Goal: Information Seeking & Learning: Learn about a topic

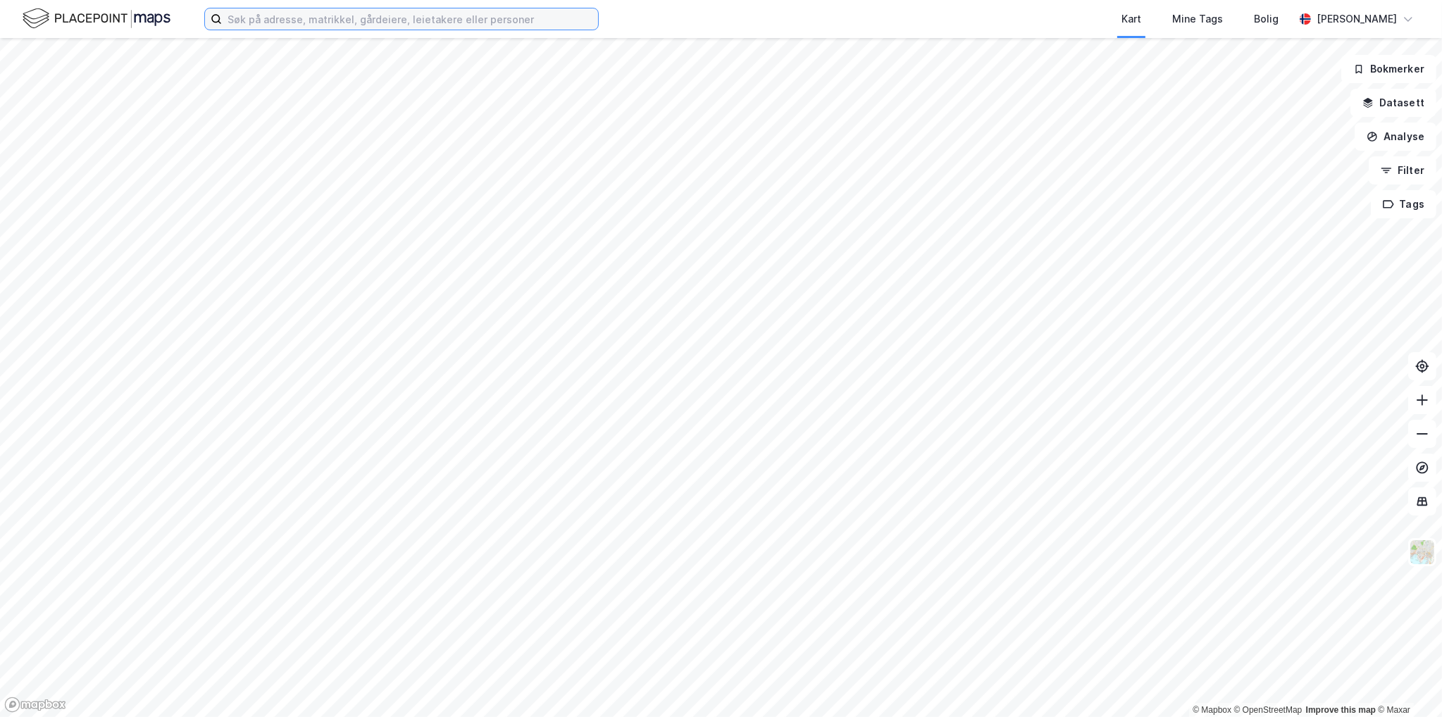
click at [349, 23] on input at bounding box center [410, 18] width 376 height 21
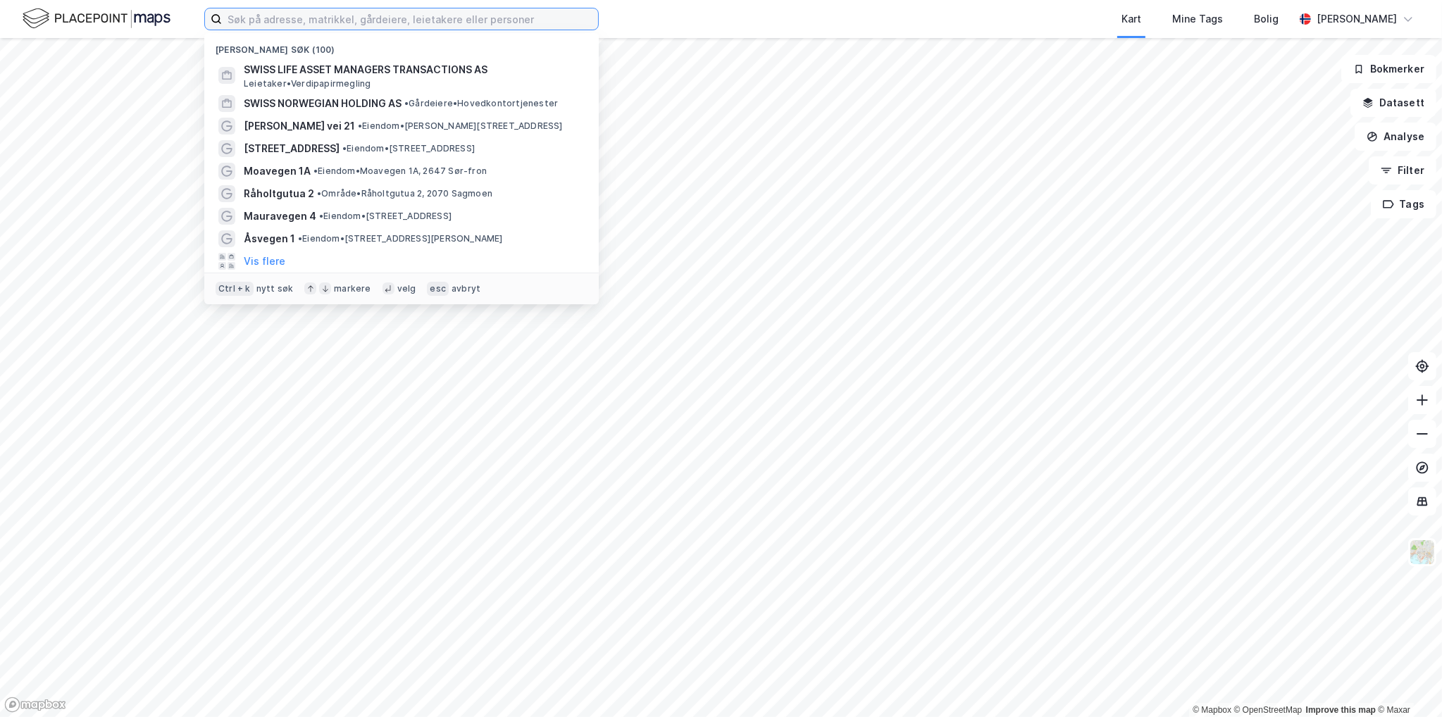
paste input "Kleivbakken 9"
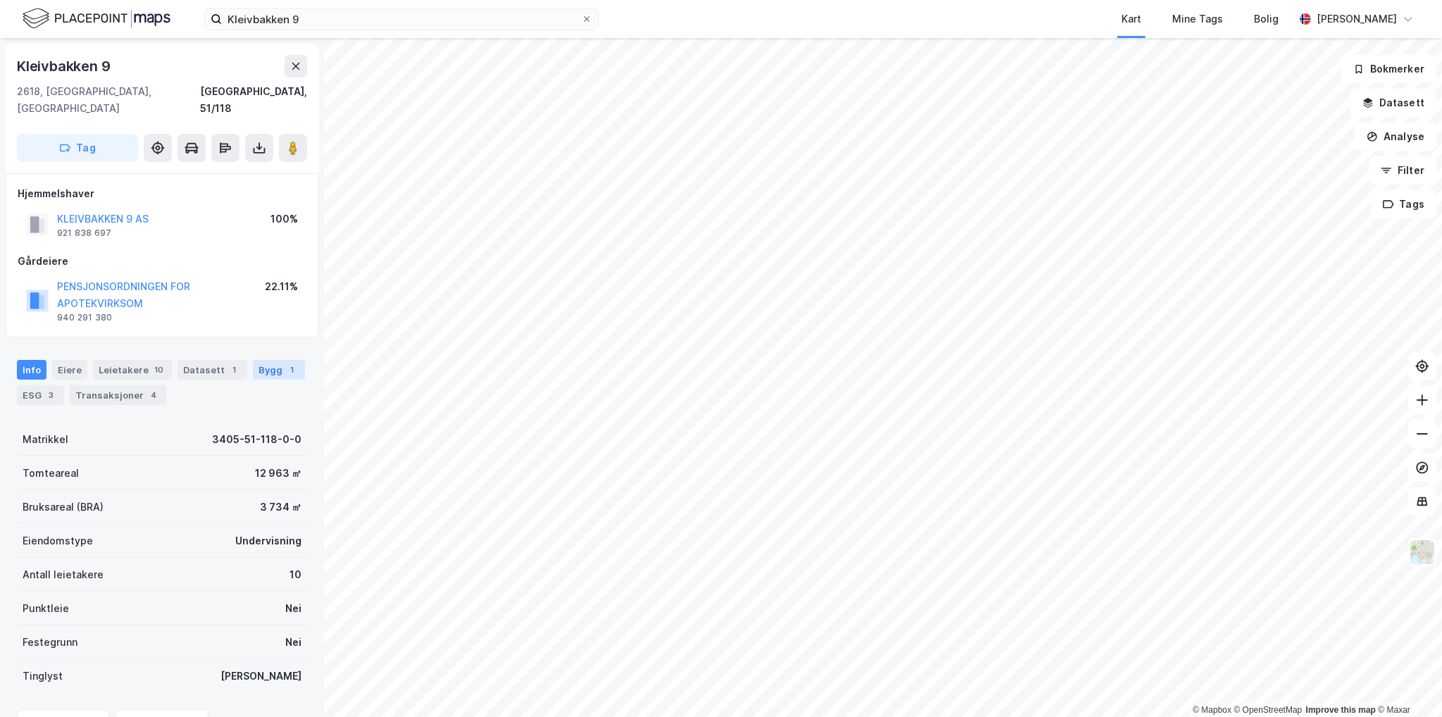
click at [254, 360] on div "Bygg 1" at bounding box center [279, 370] width 52 height 20
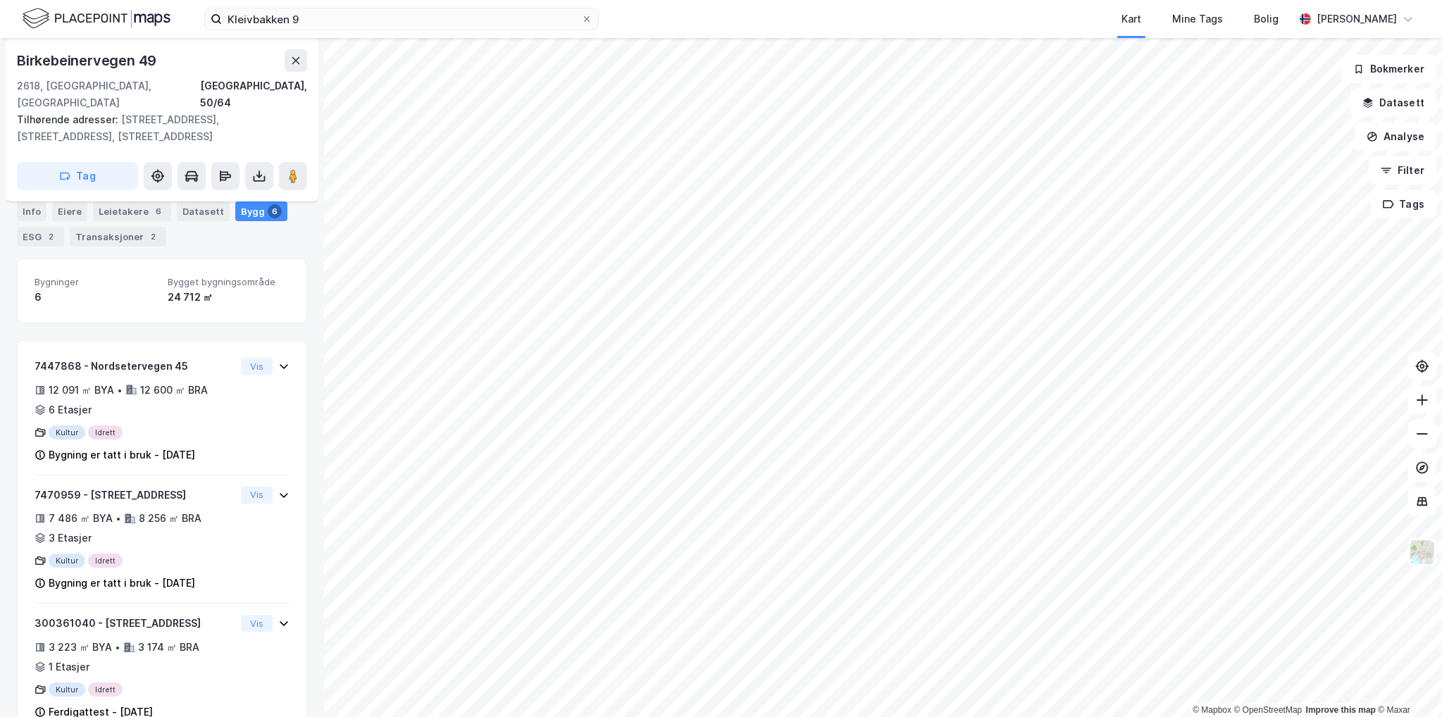
scroll to position [196, 0]
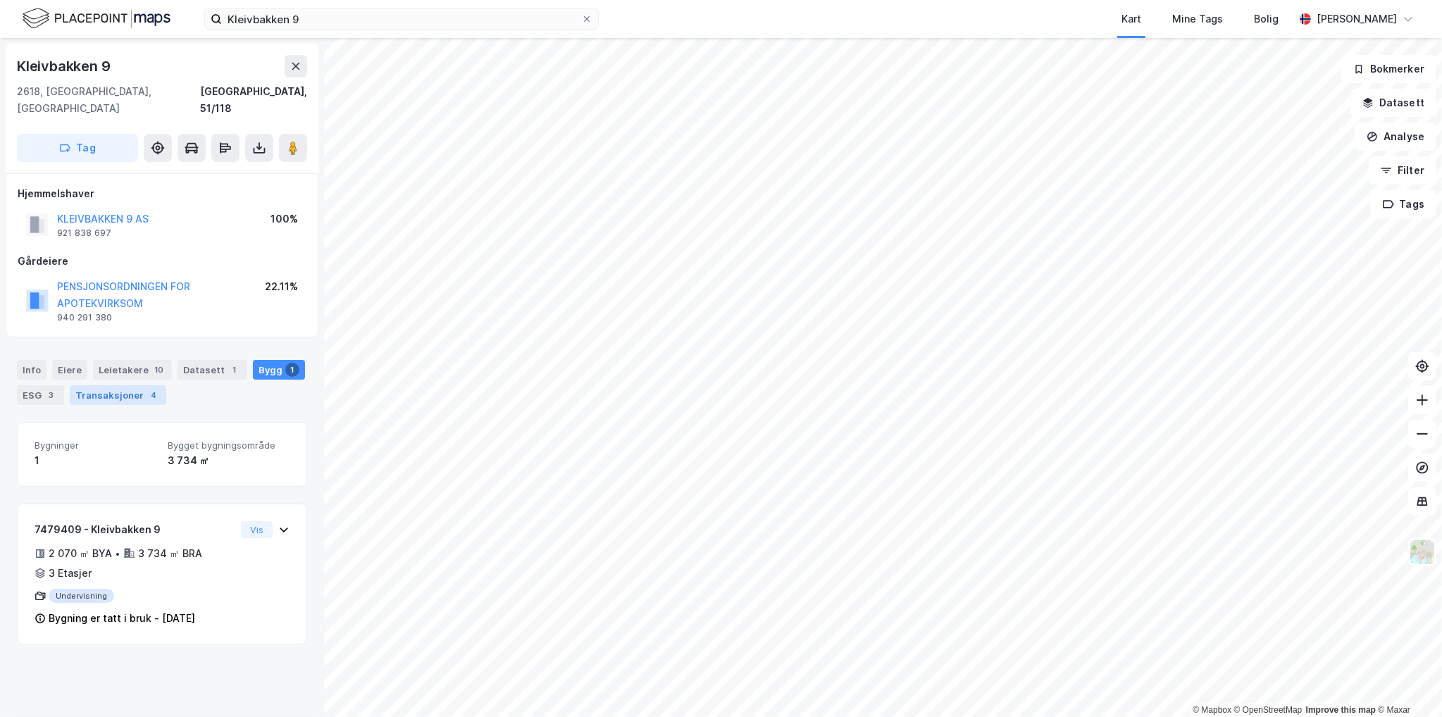
click at [137, 385] on div "Transaksjoner 4" at bounding box center [118, 395] width 97 height 20
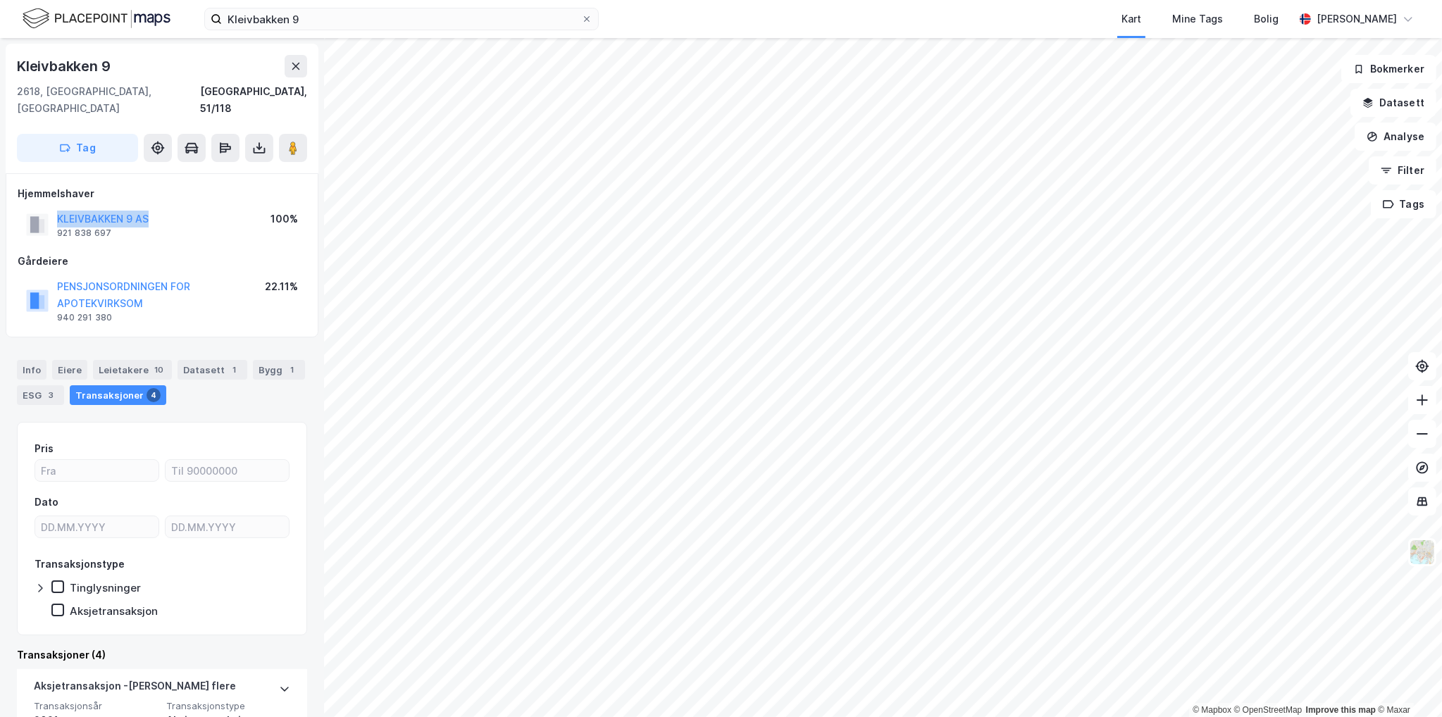
drag, startPoint x: 173, startPoint y: 200, endPoint x: 50, endPoint y: 202, distance: 122.6
click at [50, 208] on div "KLEIVBAKKEN 9 AS 921 838 697 100%" at bounding box center [162, 225] width 289 height 34
copy button "KLEIVBAKKEN 9 AS"
click at [29, 360] on div "Info" at bounding box center [32, 370] width 30 height 20
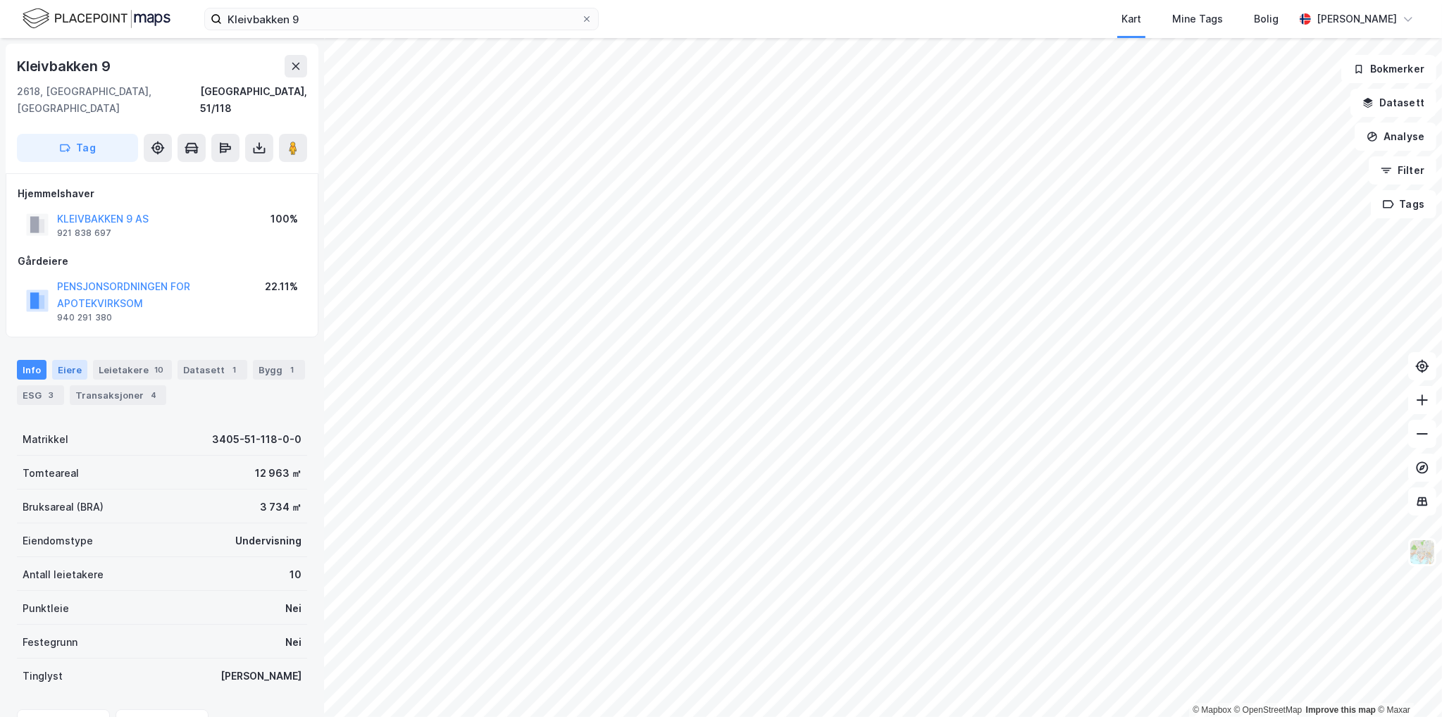
click at [75, 360] on div "Eiere" at bounding box center [69, 370] width 35 height 20
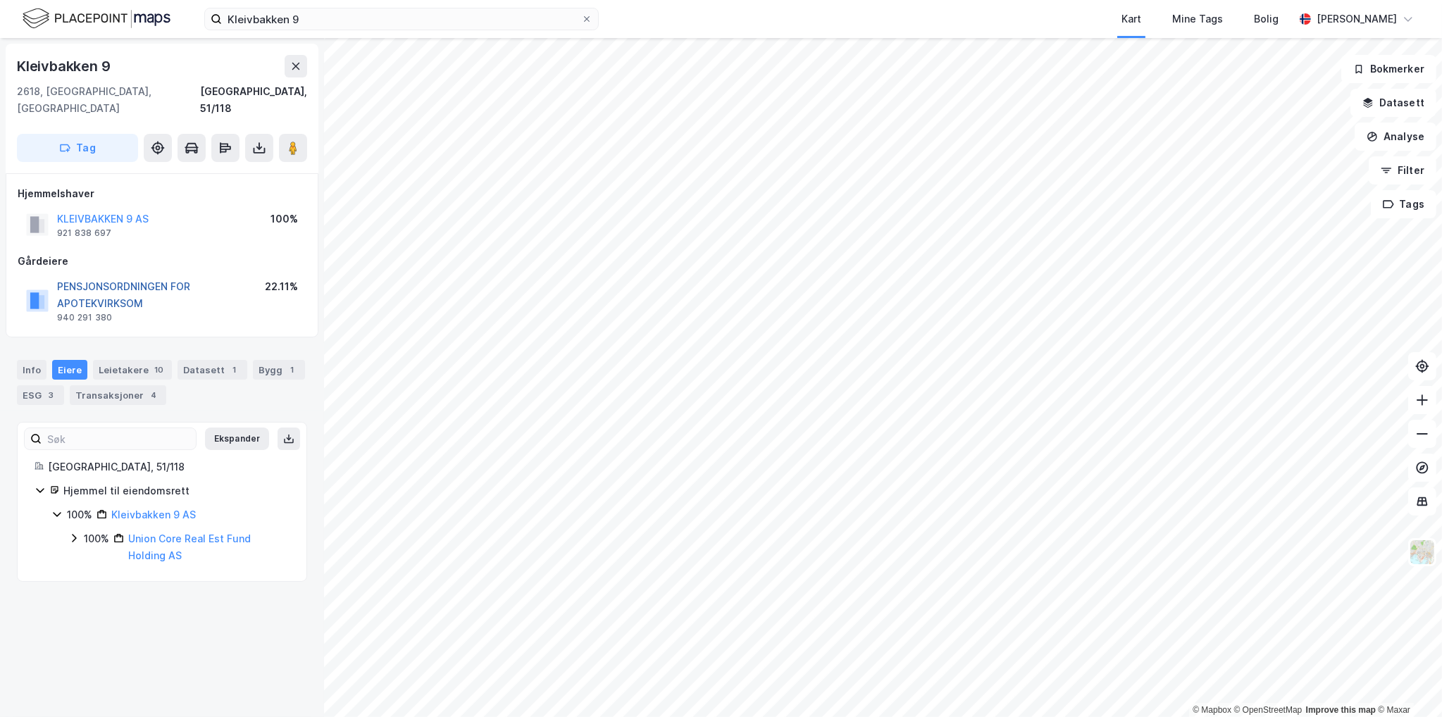
click at [0, 0] on button "PENSJONSORDNINGEN FOR APOTEKVIRKSOM" at bounding box center [0, 0] width 0 height 0
drag, startPoint x: 315, startPoint y: 21, endPoint x: 32, endPoint y: 46, distance: 283.6
click at [48, 43] on div "Kleivbakken 9 Kart Mine Tags Bolig [PERSON_NAME] © Mapbox © OpenStreetMap Impro…" at bounding box center [721, 358] width 1442 height 717
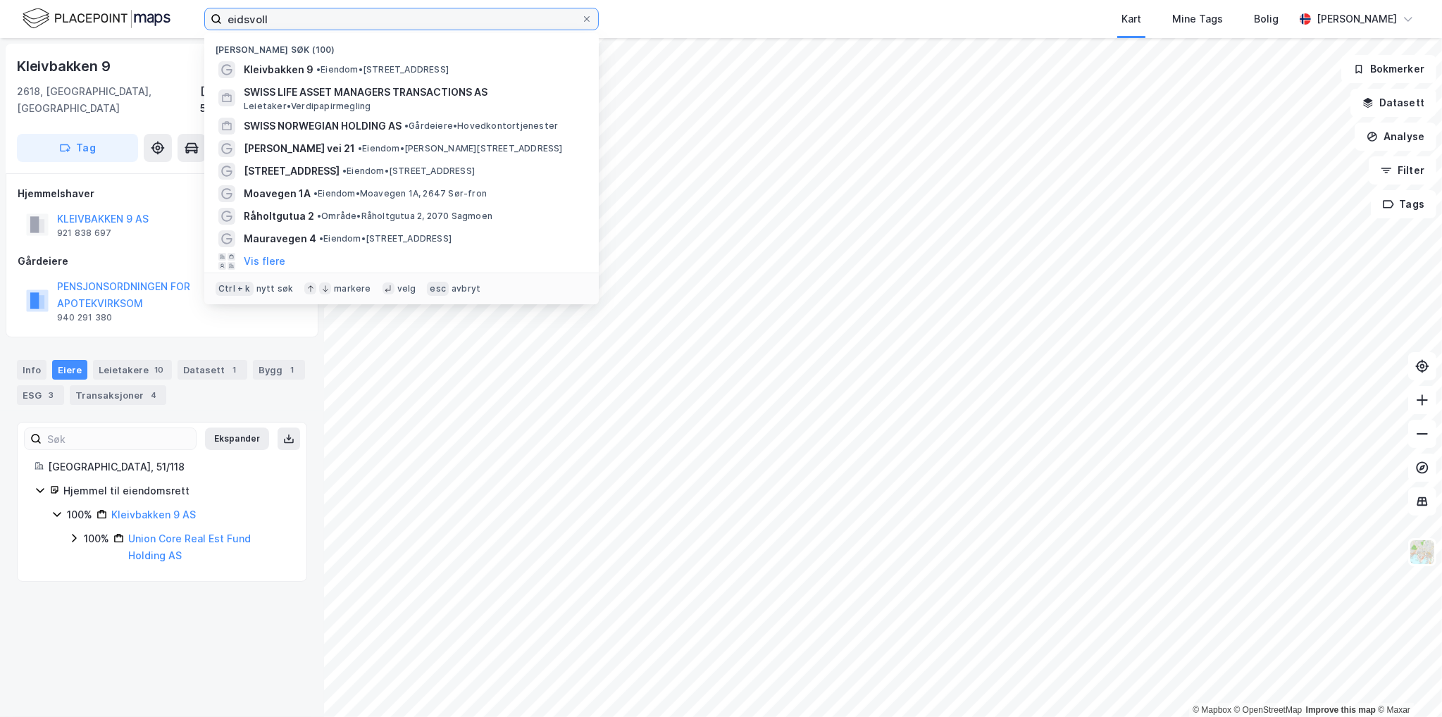
type input "eidsvoll"
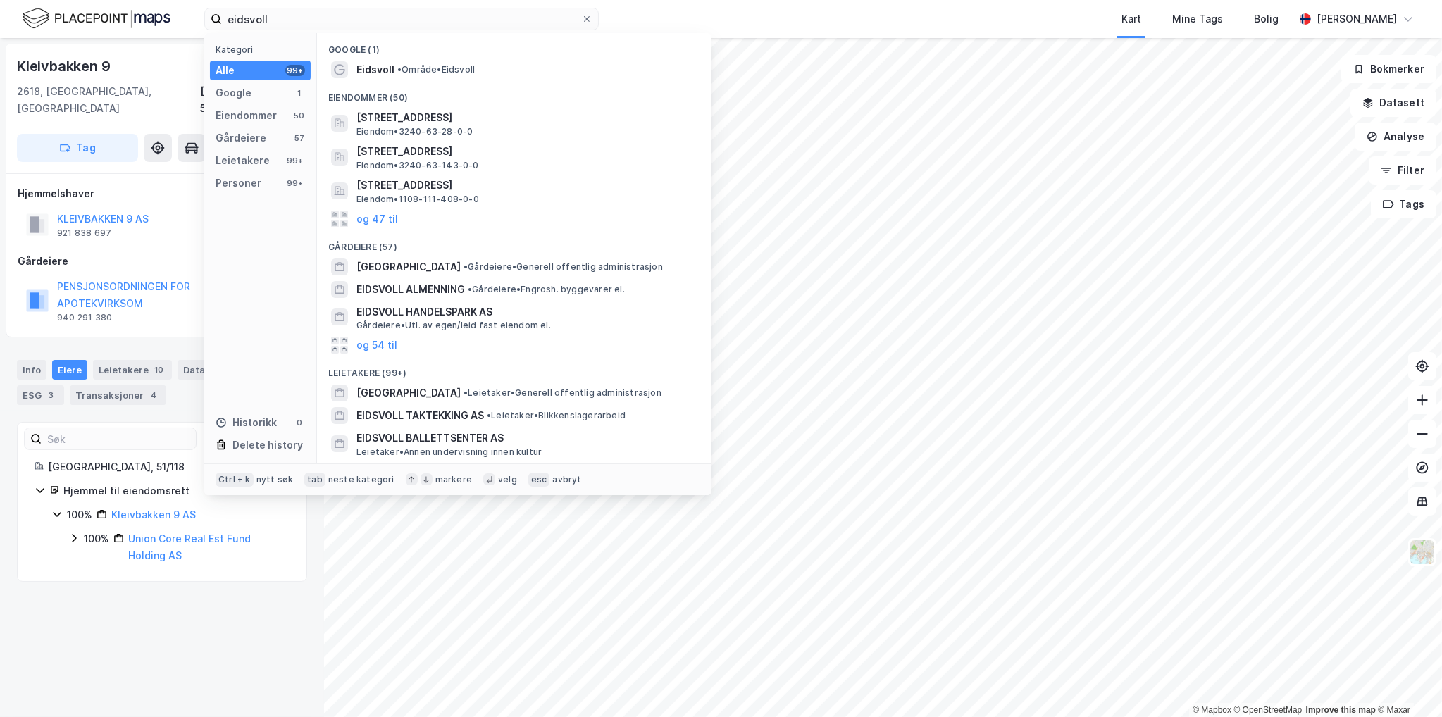
click at [417, 57] on div "Google (1)" at bounding box center [514, 45] width 395 height 25
click at [426, 82] on div "Eiendommer (50)" at bounding box center [514, 93] width 395 height 25
click at [430, 68] on span "• Område • [GEOGRAPHIC_DATA]" at bounding box center [435, 69] width 77 height 11
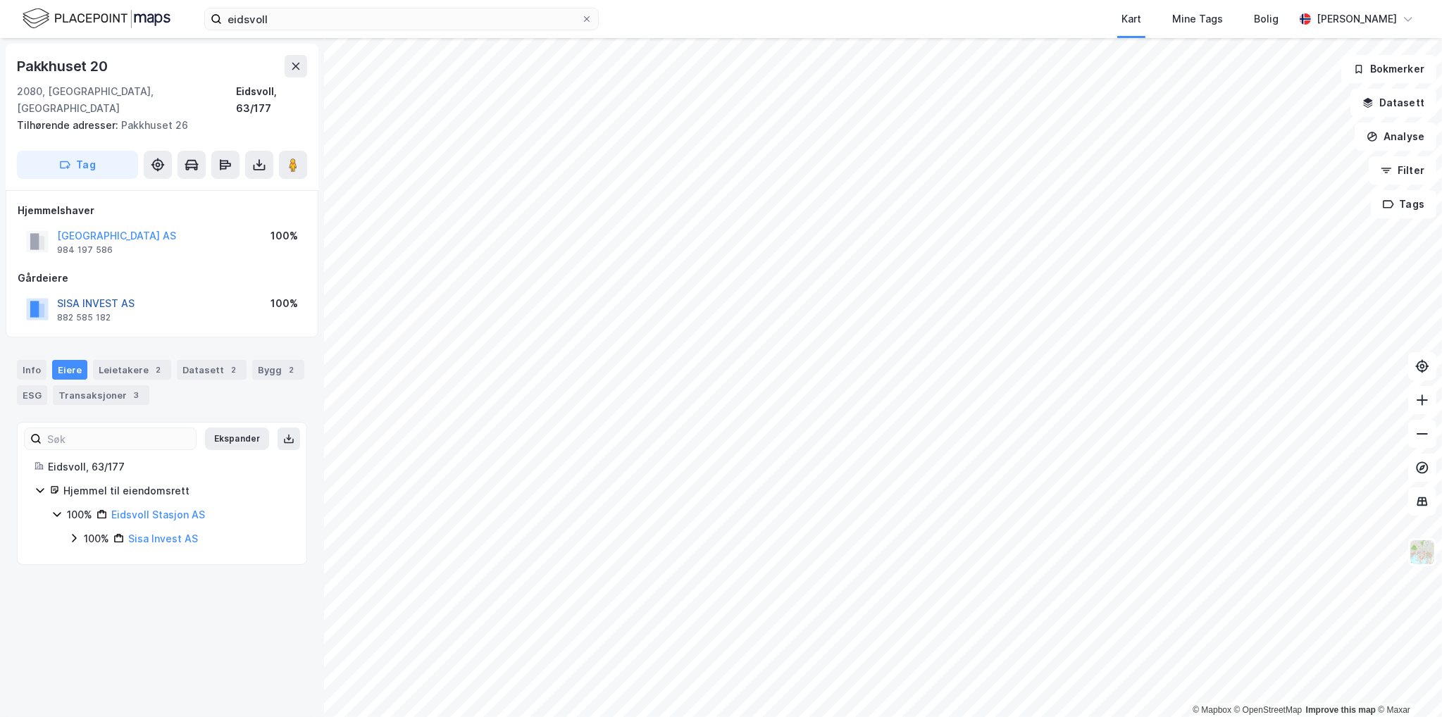
click at [0, 0] on button "SISA INVEST AS" at bounding box center [0, 0] width 0 height 0
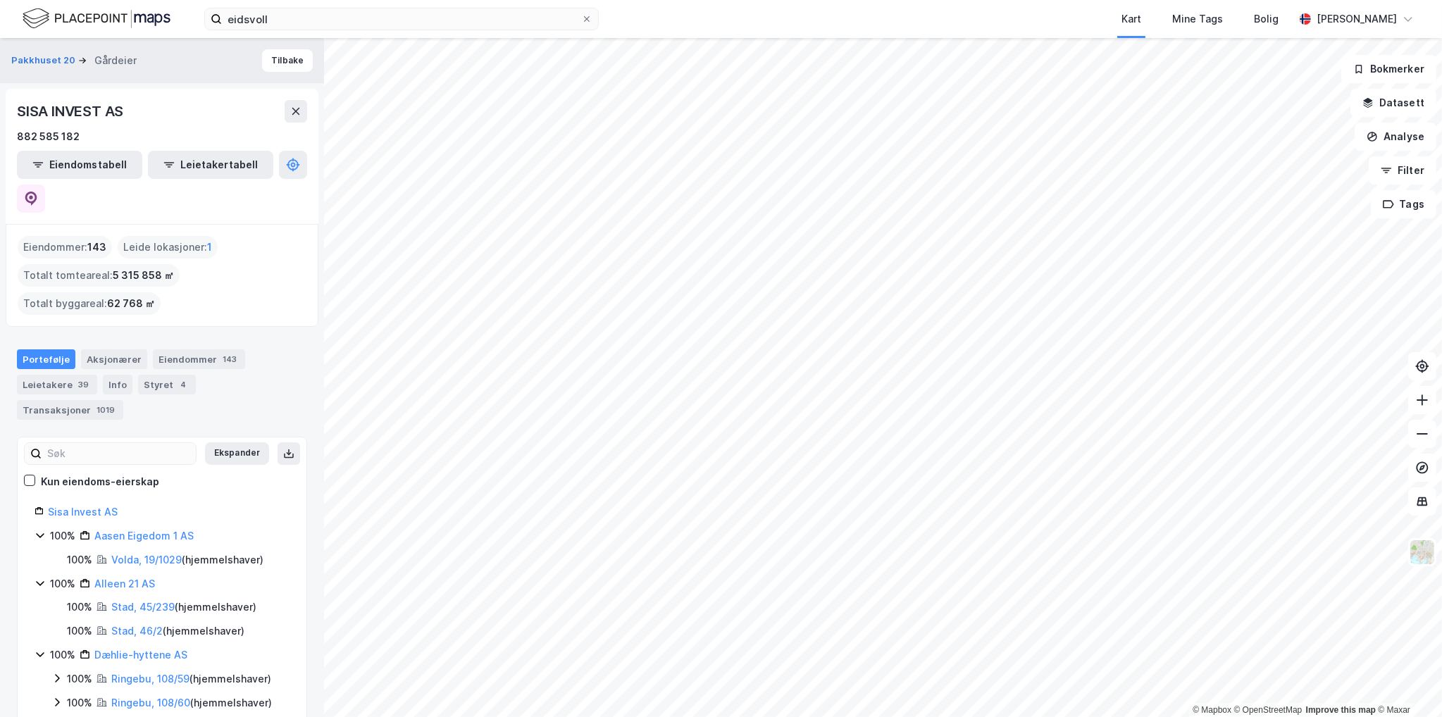
click at [270, 256] on div "Eiendommer : 143 Leide lokasjoner : 1 Totalt tomteareal : 5 315 858 ㎡ Totalt by…" at bounding box center [162, 275] width 289 height 79
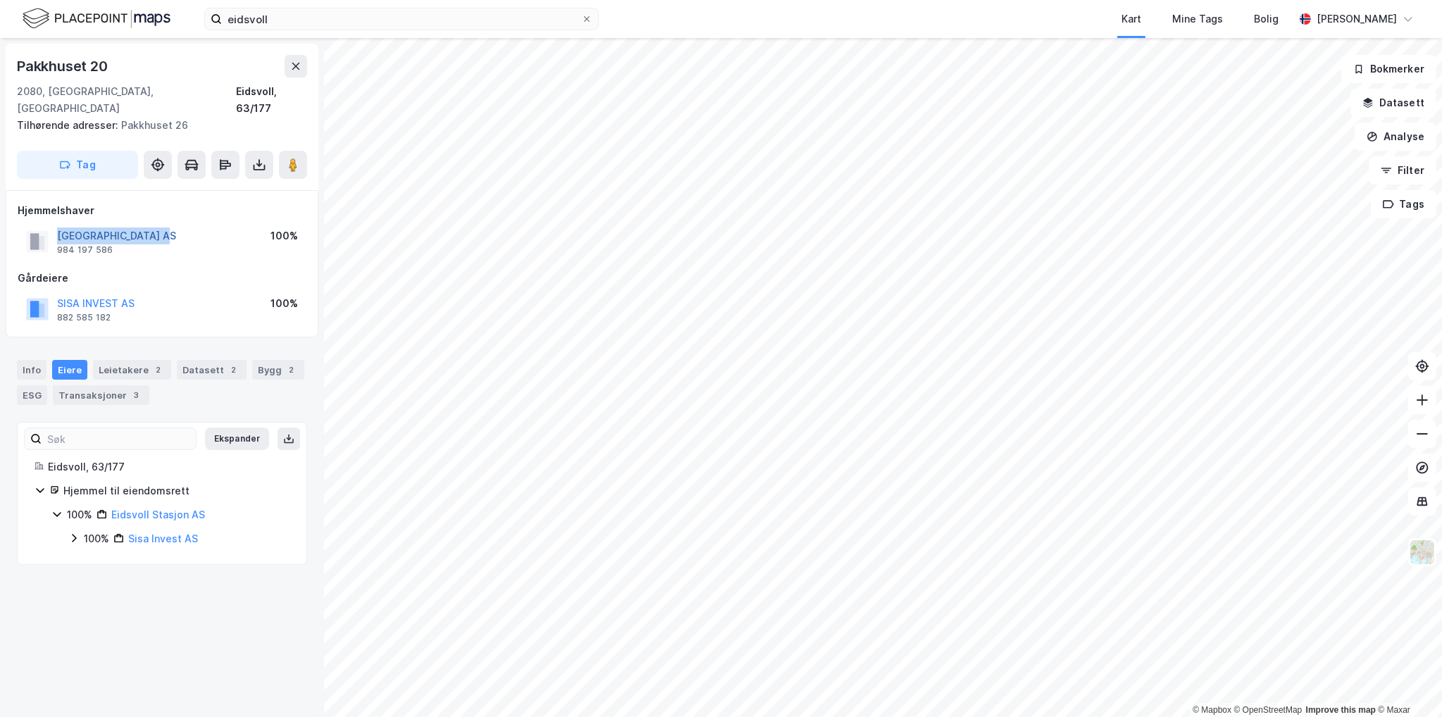
drag, startPoint x: 175, startPoint y: 220, endPoint x: 57, endPoint y: 219, distance: 117.7
click at [57, 225] on div "[GEOGRAPHIC_DATA] AS 984 197 586 100%" at bounding box center [162, 242] width 289 height 34
copy button "[GEOGRAPHIC_DATA] AS"
drag, startPoint x: 113, startPoint y: 63, endPoint x: 13, endPoint y: 62, distance: 100.0
click at [13, 62] on div "[STREET_ADDRESS] Tilhørende adresser: Pakkhuset 26 Tag" at bounding box center [162, 117] width 313 height 147
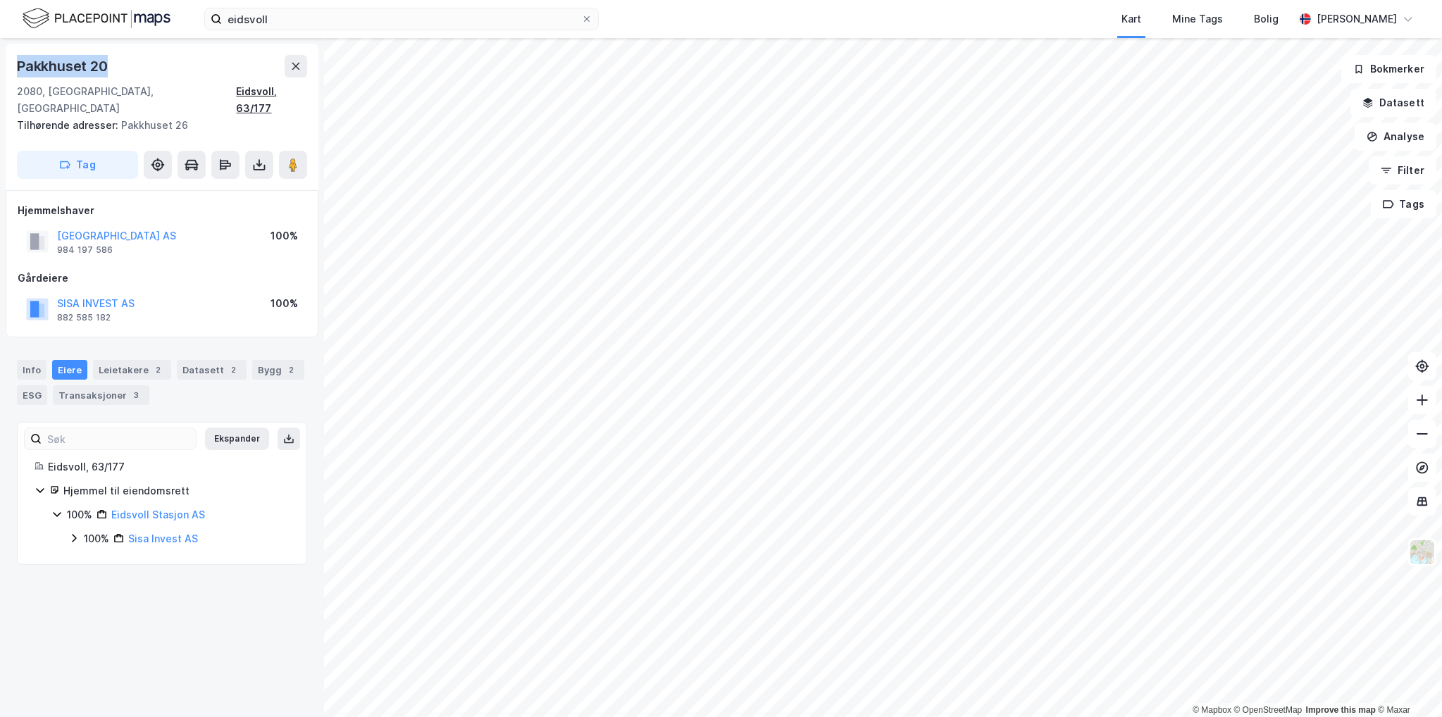
copy div "Pakkhuset 20"
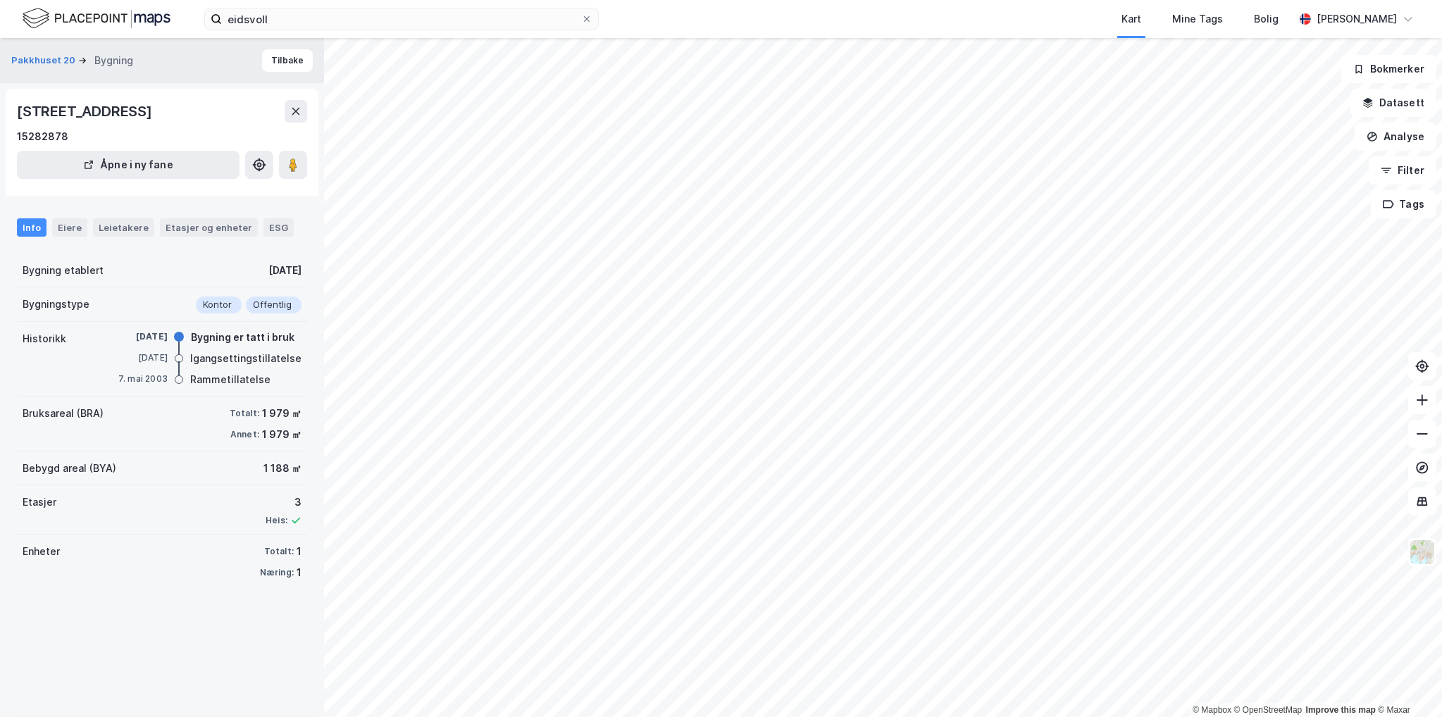
drag, startPoint x: 228, startPoint y: 263, endPoint x: 322, endPoint y: 266, distance: 94.4
click at [322, 266] on div "Pakkhuset 20 Bygning Tilbake [STREET_ADDRESS] 15282878 Åpne i ny fane Info Eier…" at bounding box center [162, 377] width 324 height 679
drag, startPoint x: 253, startPoint y: 415, endPoint x: 288, endPoint y: 412, distance: 35.3
click at [288, 412] on div "1 979 ㎡" at bounding box center [281, 413] width 39 height 17
drag, startPoint x: 252, startPoint y: 414, endPoint x: 273, endPoint y: 410, distance: 21.4
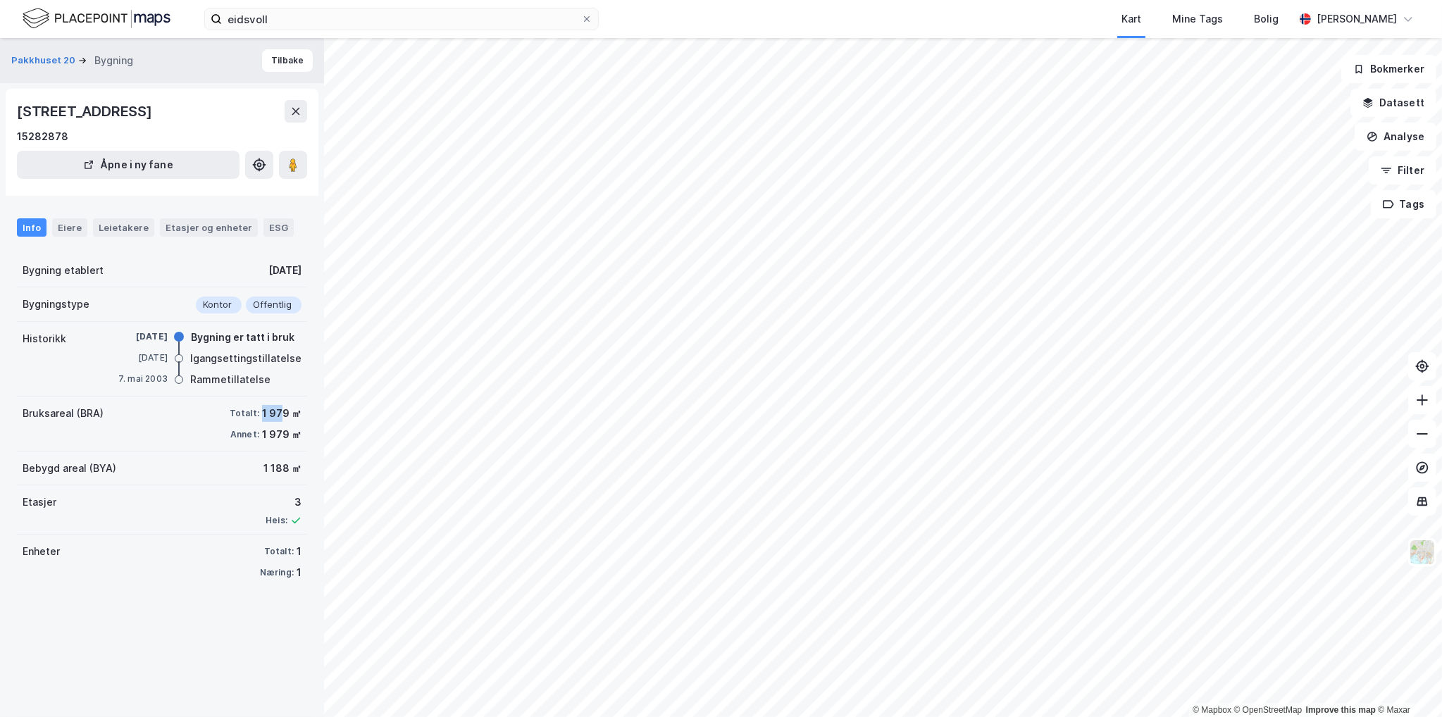
click at [273, 410] on div "1 979 ㎡" at bounding box center [281, 413] width 39 height 17
drag, startPoint x: 113, startPoint y: 168, endPoint x: 92, endPoint y: 168, distance: 20.4
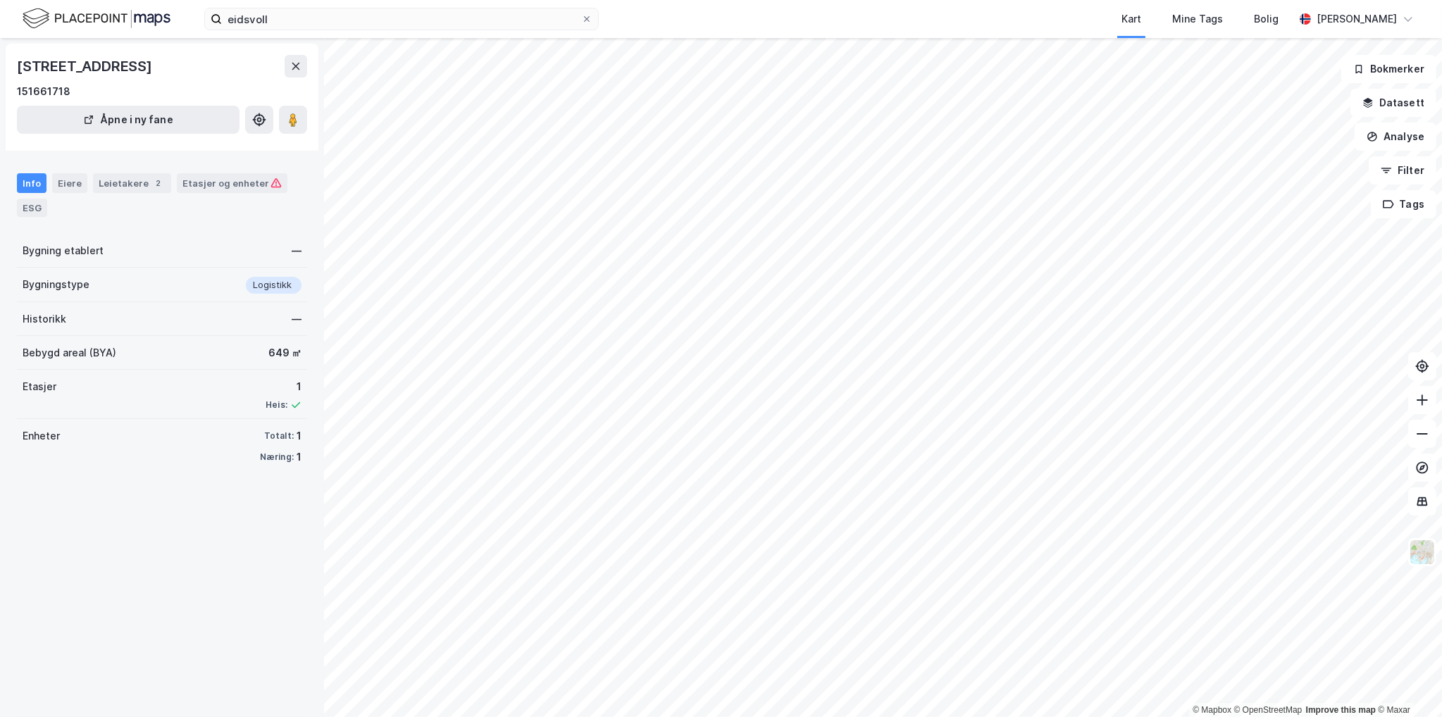
drag, startPoint x: 51, startPoint y: 173, endPoint x: 62, endPoint y: 198, distance: 27.8
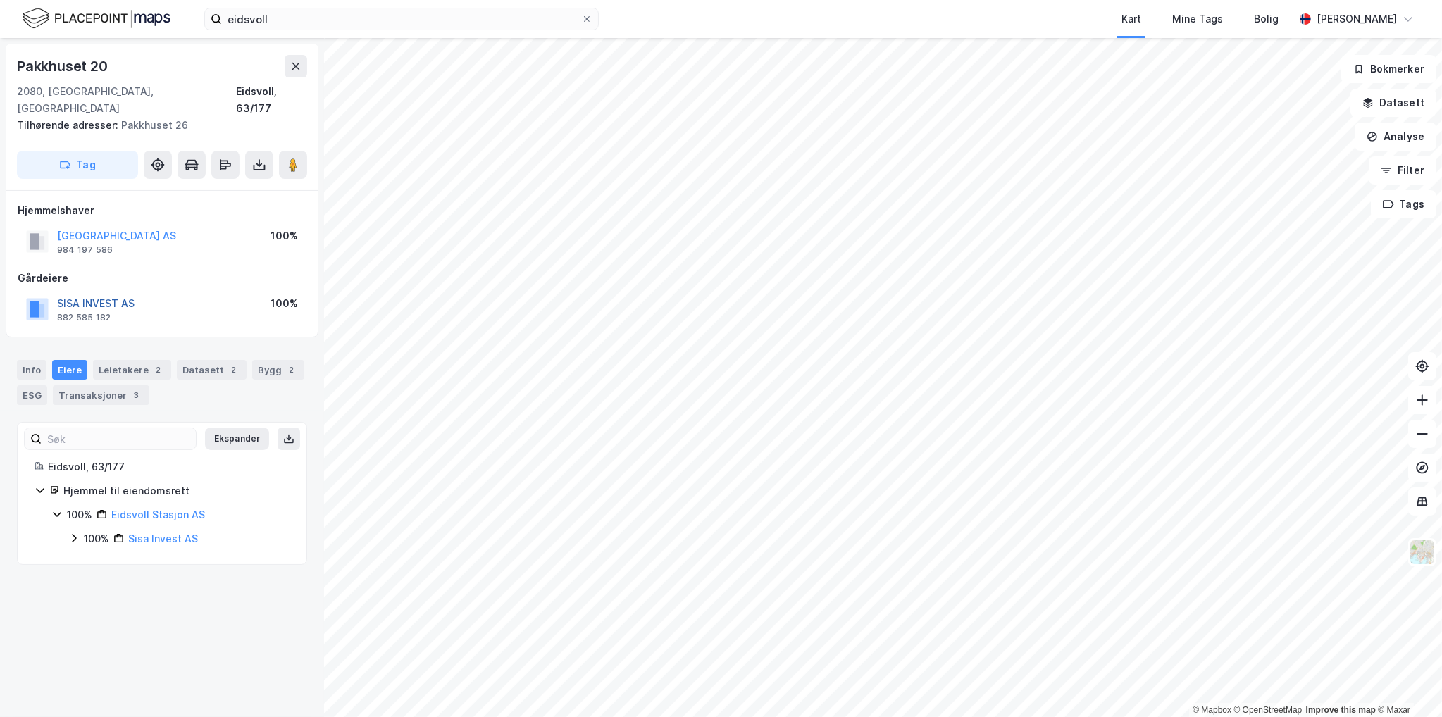
click at [0, 0] on button "SISA INVEST AS" at bounding box center [0, 0] width 0 height 0
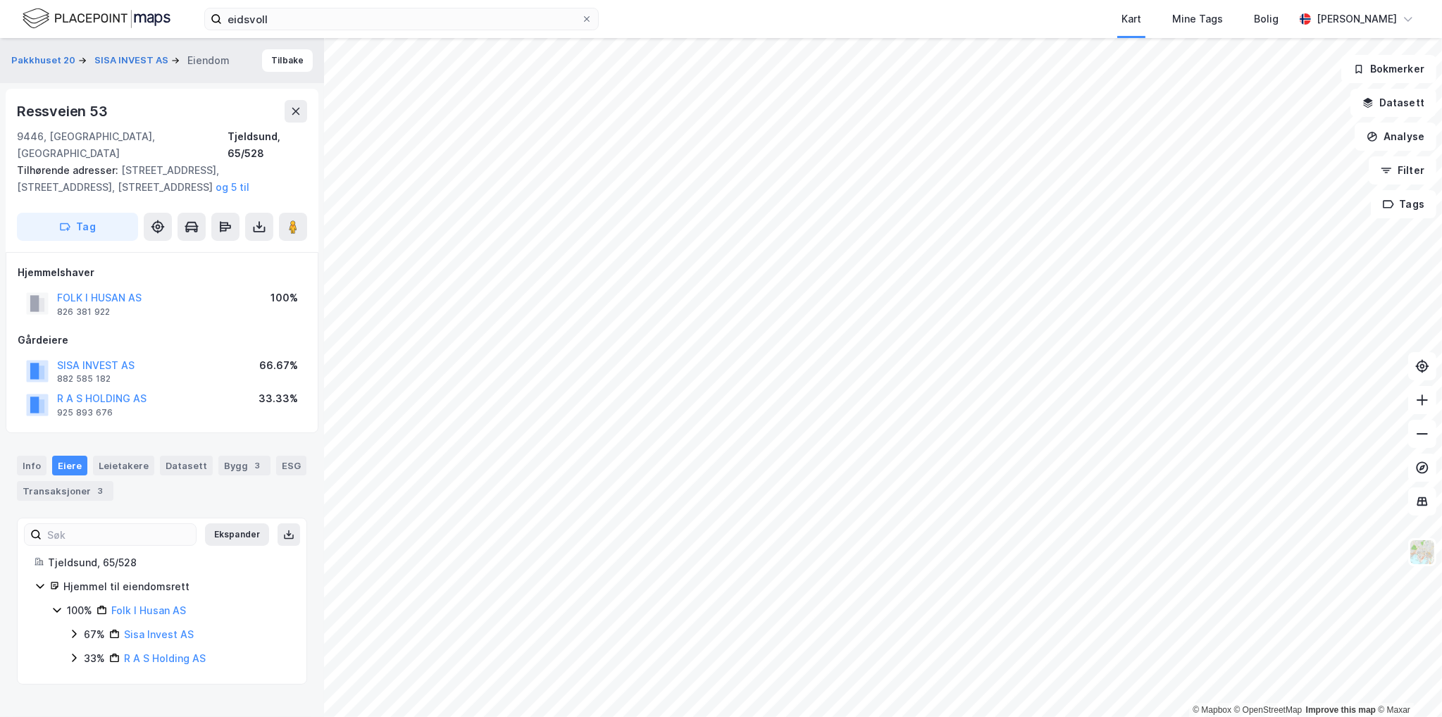
click at [44, 112] on div "Ressveien 53" at bounding box center [64, 111] width 94 height 23
copy div "Ressveien 53"
drag, startPoint x: 135, startPoint y: 349, endPoint x: 56, endPoint y: 345, distance: 79.7
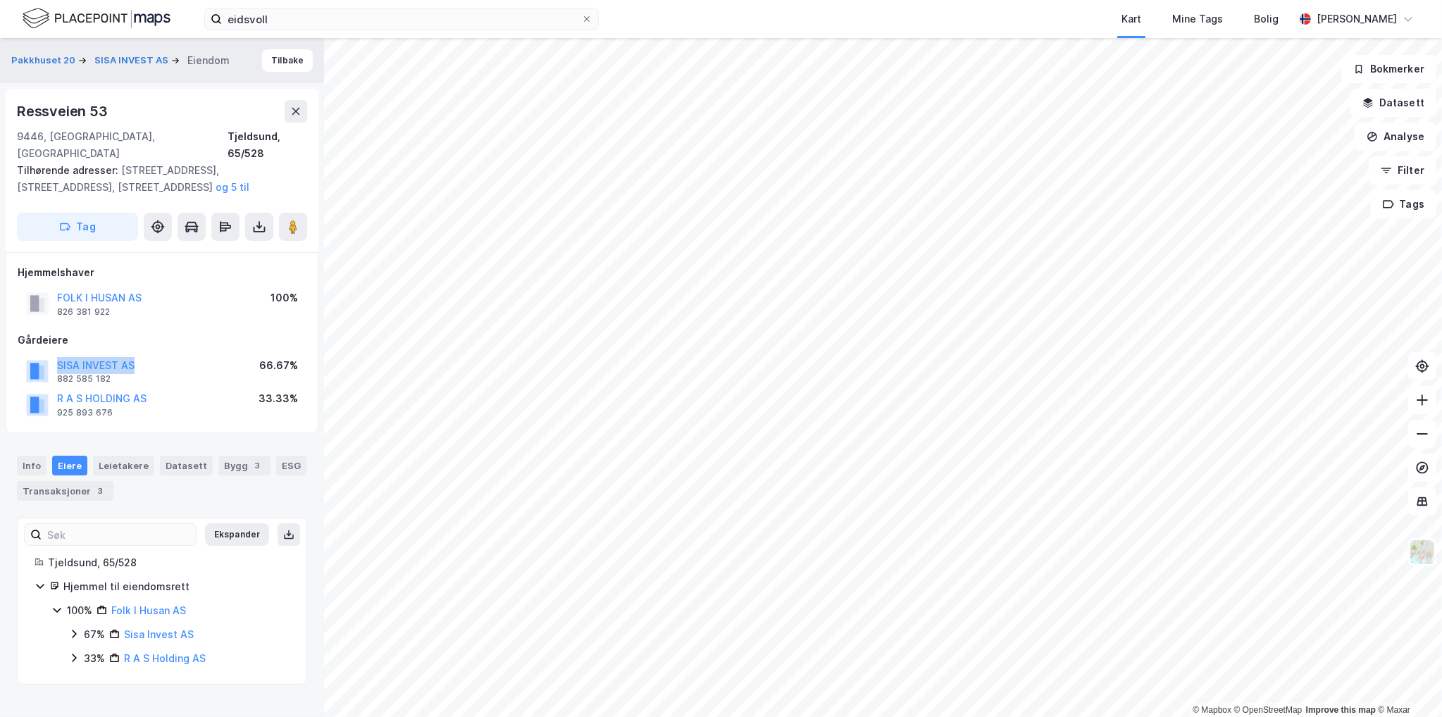
click at [56, 354] on div "SISA INVEST AS 882 585 182 66.67%" at bounding box center [162, 371] width 289 height 34
copy button "SISA INVEST AS"
